Goal: Find contact information: Find contact information

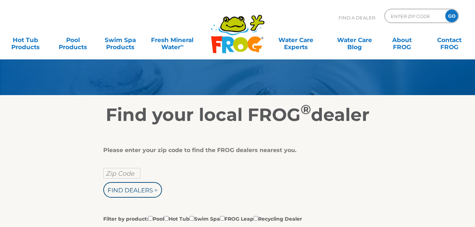
scroll to position [71, 0]
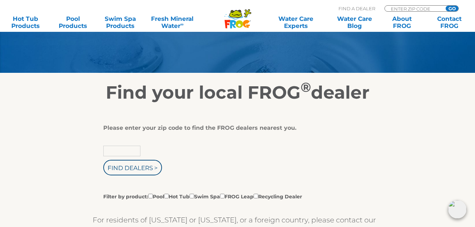
click at [113, 147] on input "text" at bounding box center [121, 151] width 37 height 11
type input "14225"
click at [130, 164] on input "Find Dealers >" at bounding box center [132, 168] width 59 height 16
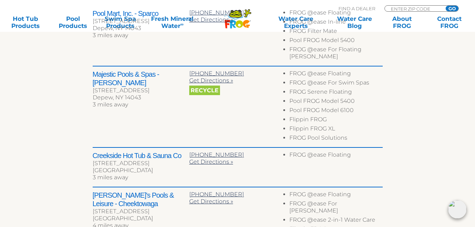
scroll to position [389, 0]
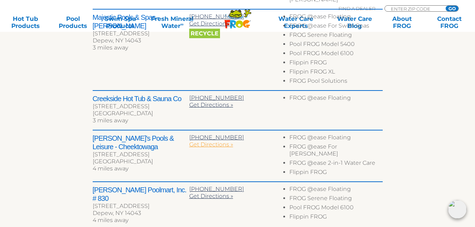
click at [215, 141] on span "Get Directions »" at bounding box center [211, 144] width 44 height 7
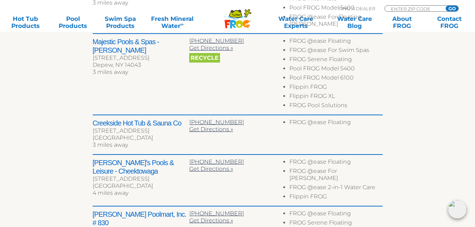
scroll to position [354, 0]
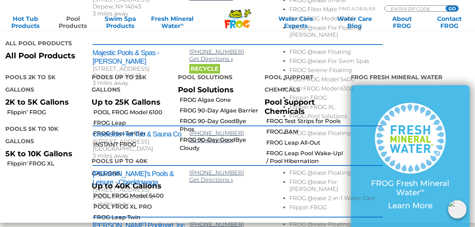
click at [74, 23] on link "Pool Products" at bounding box center [72, 22] width 37 height 14
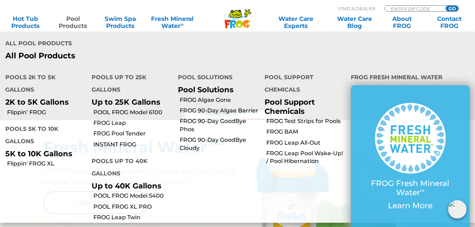
scroll to position [177, 0]
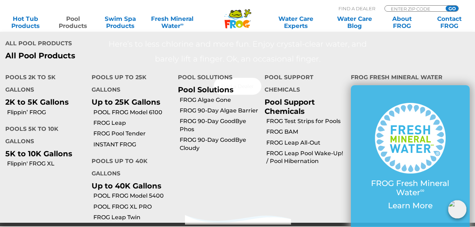
click at [331, 66] on li "Pool Support Chemicals Pool Support Chemicals" at bounding box center [302, 91] width 86 height 50
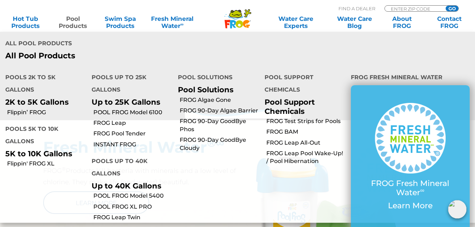
scroll to position [248, 0]
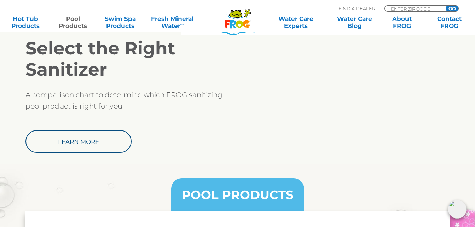
scroll to position [884, 0]
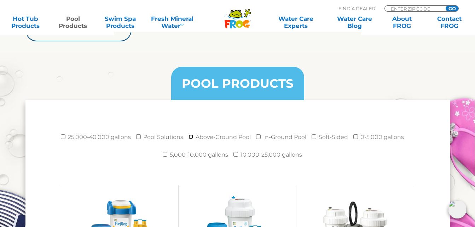
click at [191, 138] on input "Above-Ground Pool" at bounding box center [190, 136] width 5 height 5
checkbox input "true"
click at [313, 137] on input "Soft-Sided" at bounding box center [314, 136] width 5 height 5
checkbox input "true"
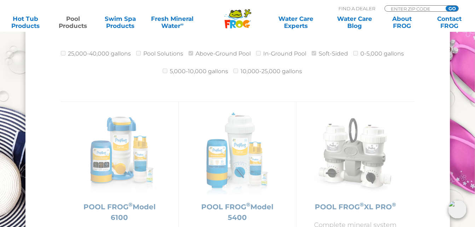
scroll to position [1026, 0]
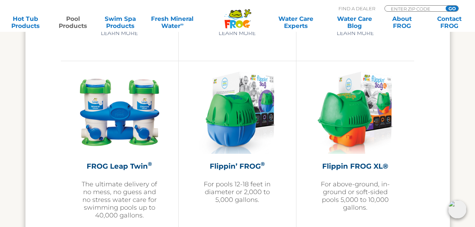
scroll to position [1521, 0]
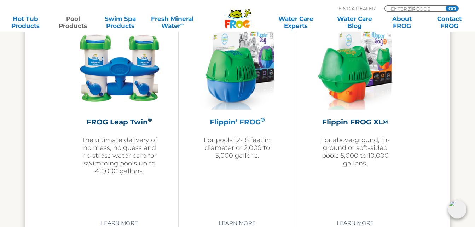
click at [238, 73] on img at bounding box center [237, 69] width 76 height 82
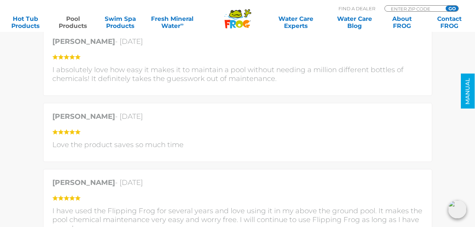
scroll to position [1662, 0]
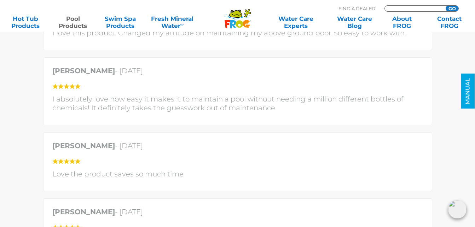
click at [408, 6] on input "Zip Code Form" at bounding box center [414, 9] width 48 height 6
type input "14225"
click at [451, 7] on input "GO" at bounding box center [452, 9] width 13 height 6
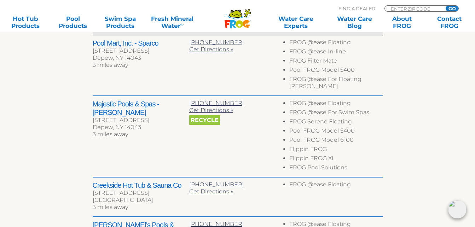
scroll to position [318, 0]
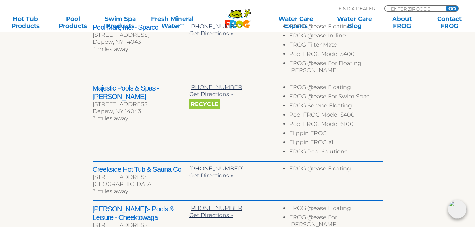
click at [121, 101] on div "[STREET_ADDRESS]" at bounding box center [141, 104] width 97 height 7
click at [101, 84] on h2 "Majestic Pools & Spas - [PERSON_NAME]" at bounding box center [141, 92] width 97 height 17
click at [165, 84] on h2 "Majestic Pools & Spas - [PERSON_NAME]" at bounding box center [141, 92] width 97 height 17
click at [290, 130] on li "Flippin FROG" at bounding box center [335, 134] width 93 height 9
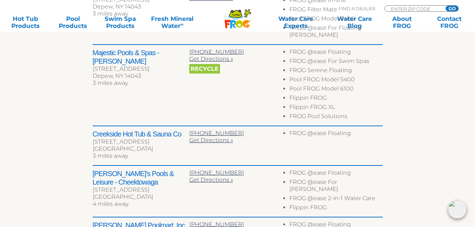
scroll to position [248, 0]
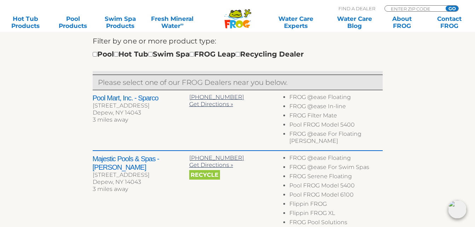
click at [108, 97] on h2 "Pool Mart, Inc. - Sparco" at bounding box center [141, 98] width 97 height 8
click at [110, 178] on div "Majestic Pools & Spas - Depew 6315 Transit Rd Depew, NY 14043 3 miles away" at bounding box center [141, 175] width 97 height 40
click at [110, 186] on span "3 miles away" at bounding box center [110, 189] width 35 height 7
drag, startPoint x: 110, startPoint y: 175, endPoint x: 112, endPoint y: 151, distance: 24.1
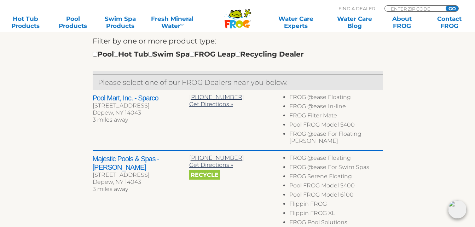
click at [112, 155] on h2 "Majestic Pools & Spas - [PERSON_NAME]" at bounding box center [141, 163] width 97 height 17
click at [124, 172] on div "[STREET_ADDRESS]" at bounding box center [141, 175] width 97 height 7
click at [130, 155] on h2 "Majestic Pools & Spas - [PERSON_NAME]" at bounding box center [141, 163] width 97 height 17
click at [212, 155] on span "[PHONE_NUMBER]" at bounding box center [216, 158] width 55 height 7
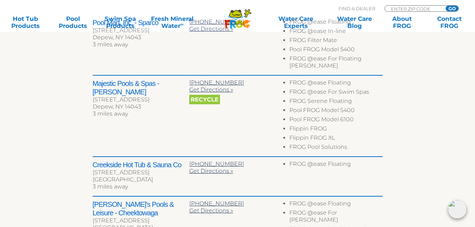
scroll to position [354, 0]
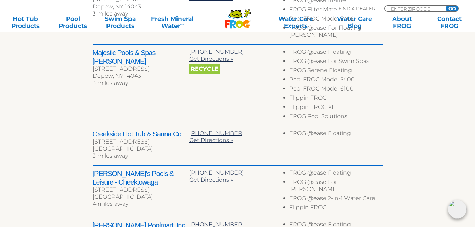
click at [111, 169] on h2 "[PERSON_NAME]'s Pools & Leisure - Cheektowaga" at bounding box center [141, 177] width 97 height 17
click at [236, 24] on div "Pool Mart, Inc. - Sparco 6410 Transit Rd Depew, NY 14043 3 miles away 716-683-5…" at bounding box center [238, 14] width 290 height 61
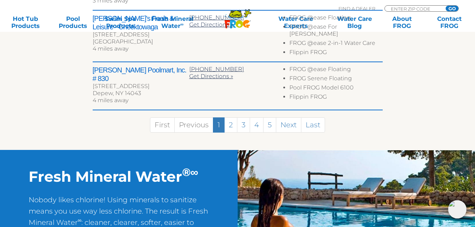
scroll to position [530, 0]
